Goal: Task Accomplishment & Management: Manage account settings

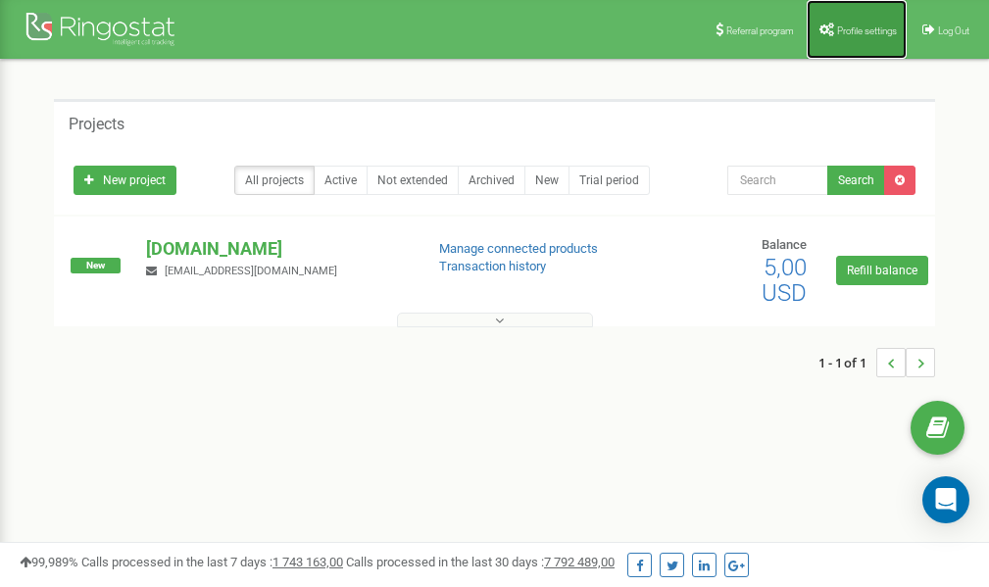
click at [850, 31] on span "Profile settings" at bounding box center [867, 30] width 60 height 11
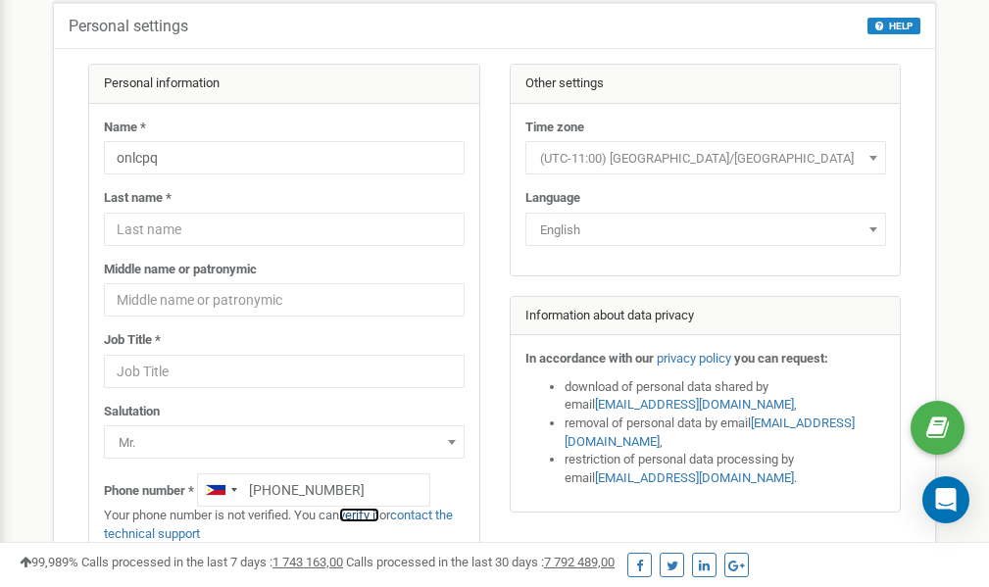
click at [370, 518] on link "verify it" at bounding box center [359, 515] width 40 height 15
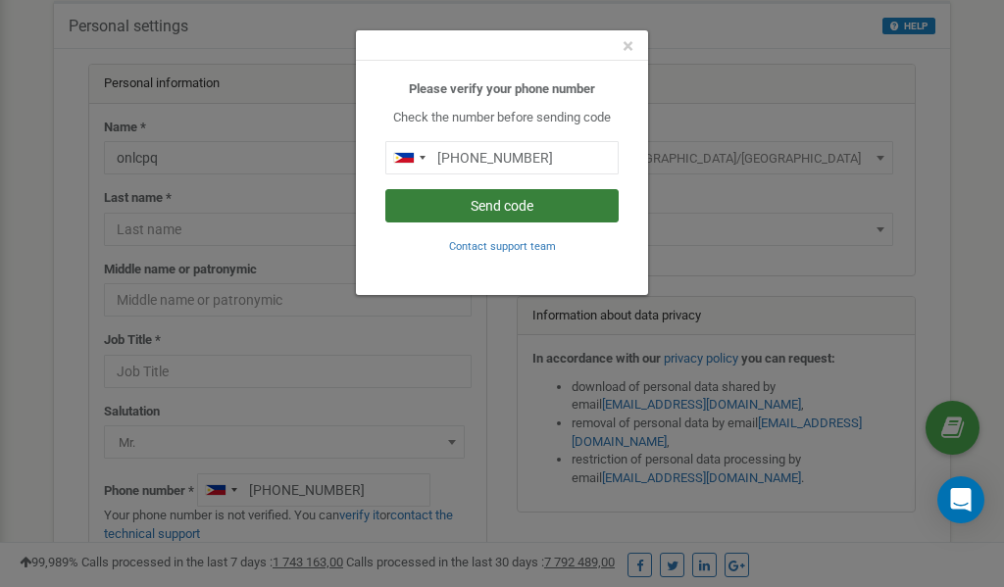
click at [508, 206] on button "Send code" at bounding box center [501, 205] width 233 height 33
